Goal: Information Seeking & Learning: Learn about a topic

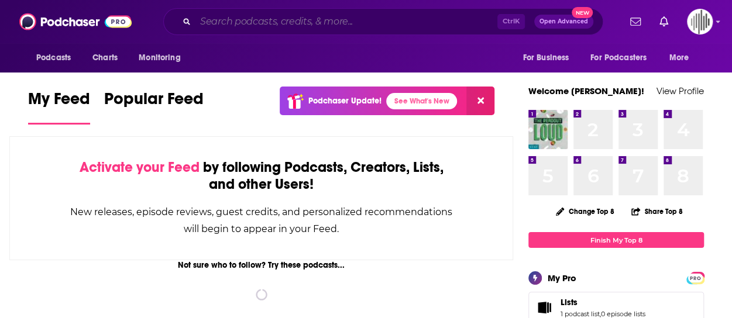
click at [261, 27] on input "Search podcasts, credits, & more..." at bounding box center [346, 21] width 302 height 19
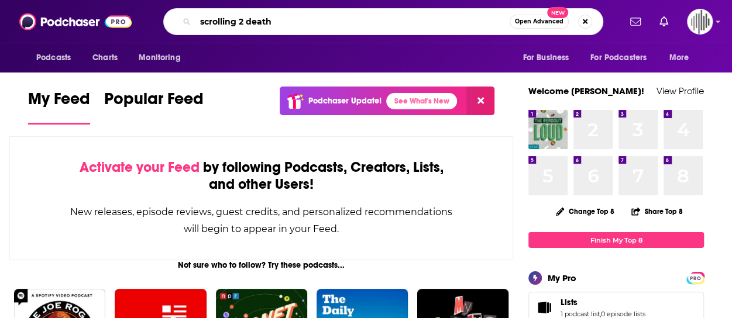
type input "scrolling 2 death"
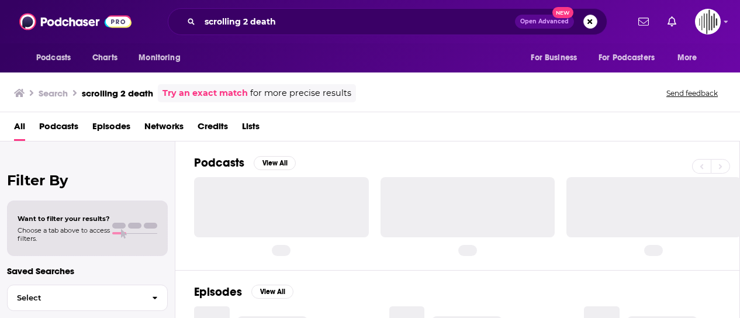
click at [363, 130] on div "All Podcasts Episodes Networks Credits Lists" at bounding box center [372, 129] width 717 height 24
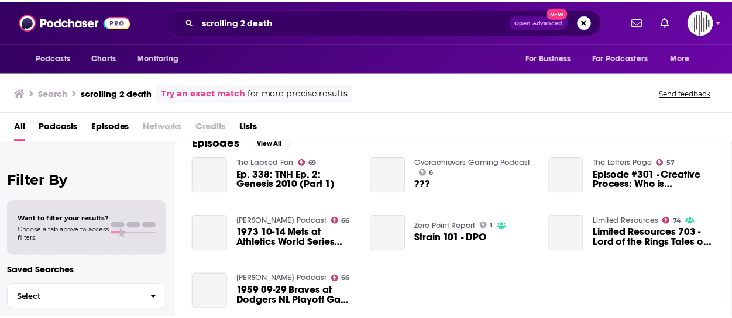
scroll to position [80, 0]
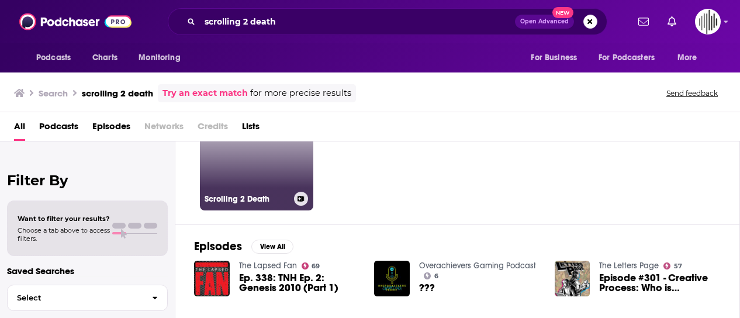
click at [258, 198] on h3 "Scrolling 2 Death" at bounding box center [247, 199] width 85 height 10
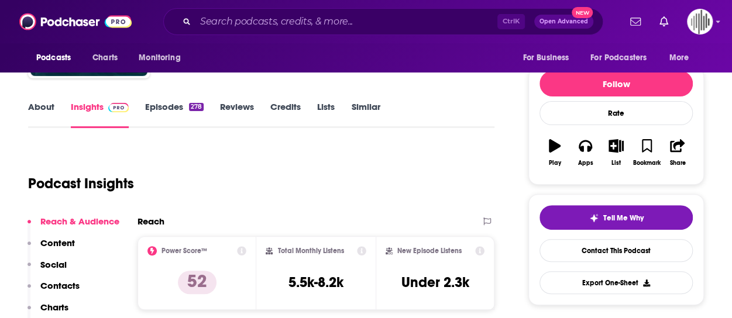
scroll to position [121, 0]
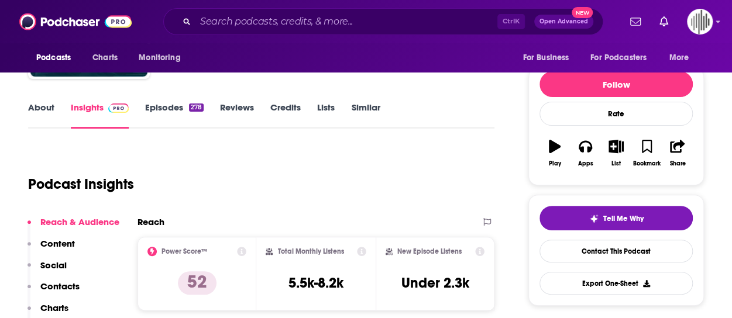
click at [161, 108] on link "Episodes 278" at bounding box center [174, 115] width 58 height 27
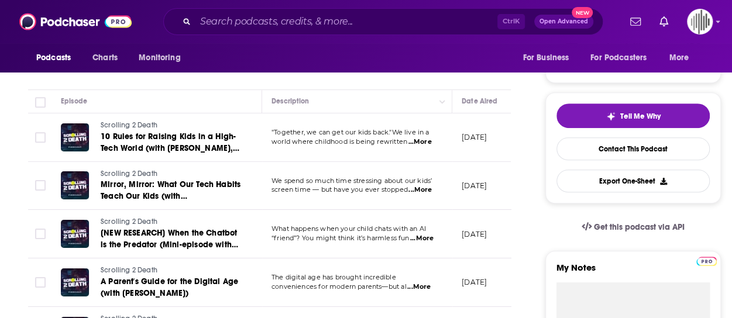
scroll to position [219, 0]
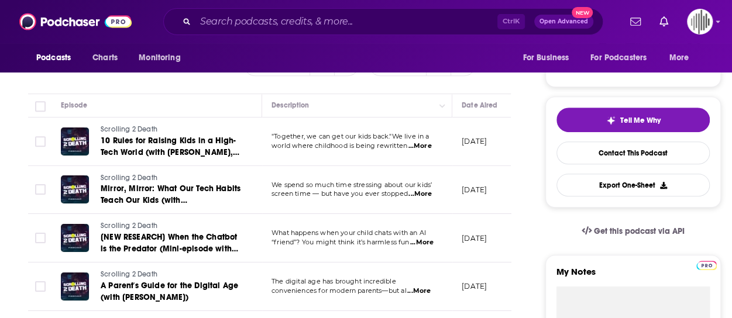
click at [308, 145] on span "world where childhood is being rewritten" at bounding box center [339, 146] width 136 height 8
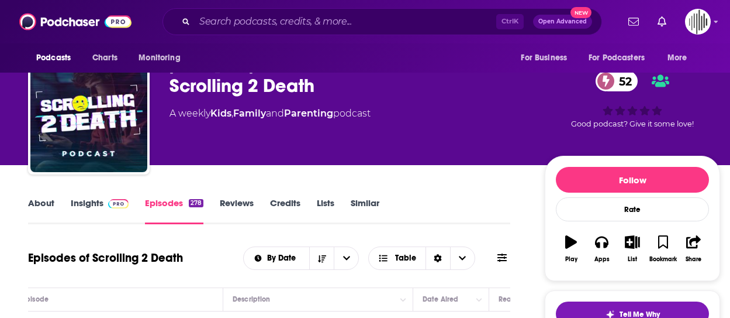
scroll to position [0, 39]
